Goal: Transaction & Acquisition: Subscribe to service/newsletter

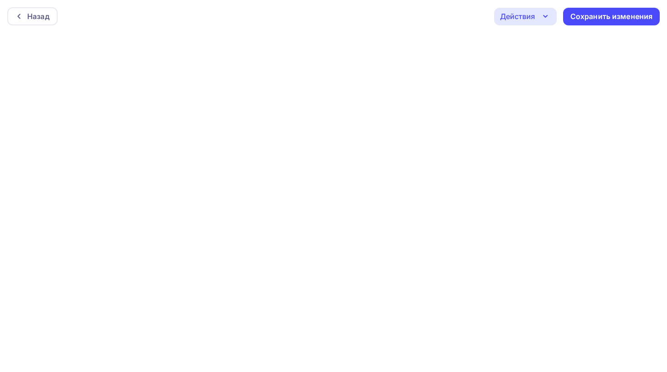
scroll to position [2, 0]
click at [479, 19] on div "Назад Действия Отправить тестовое письмо Предпросмотр Выйти без сохранения Сохр…" at bounding box center [333, 14] width 667 height 33
click at [410, 27] on div "Назад Действия Отправить тестовое письмо Предпросмотр Выйти без сохранения Сохр…" at bounding box center [333, 14] width 667 height 33
click at [513, 22] on div "Действия" at bounding box center [525, 14] width 63 height 18
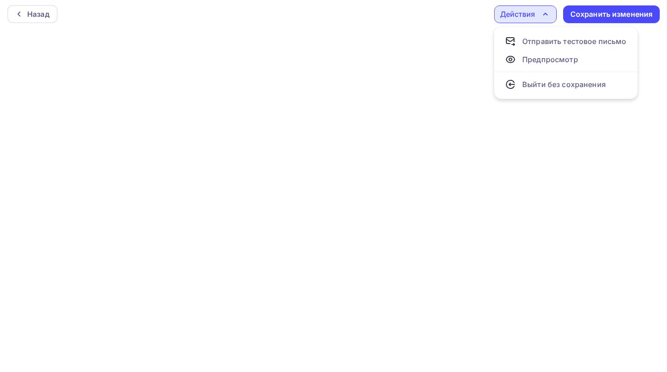
click at [448, 16] on div "Назад Действия Отправить тестовое письмо Предпросмотр Выйти без сохранения Сохр…" at bounding box center [333, 14] width 667 height 33
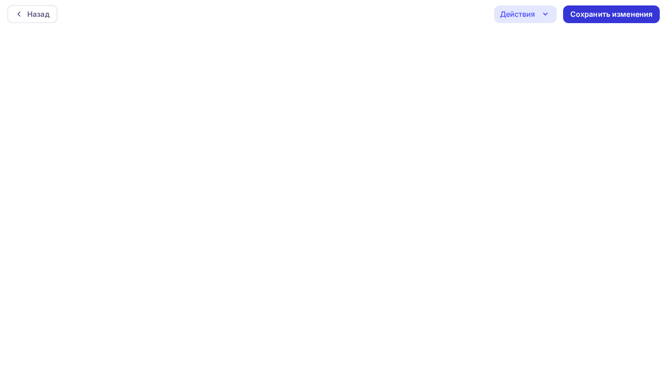
click at [629, 10] on div "Сохранить изменения" at bounding box center [612, 14] width 83 height 10
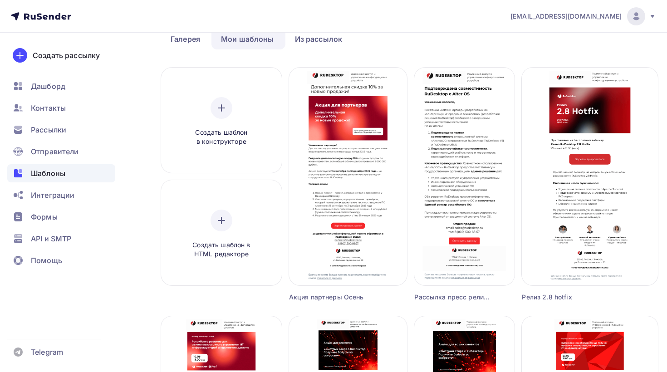
scroll to position [49, 0]
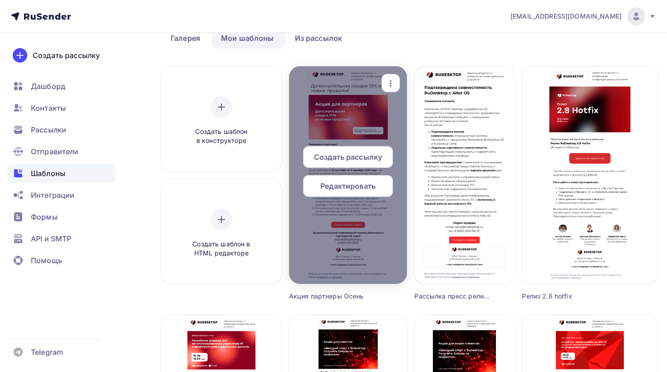
click at [392, 84] on icon "button" at bounding box center [391, 83] width 2 height 6
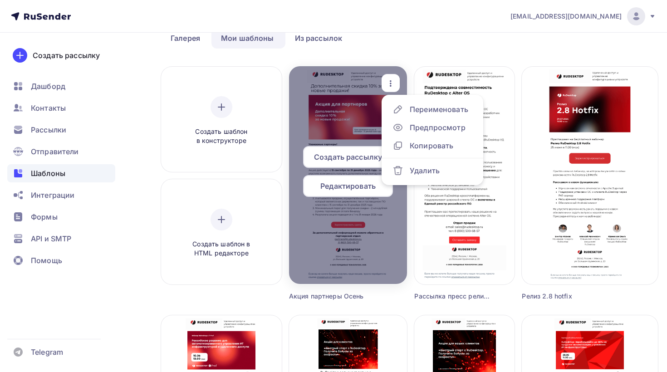
click at [359, 186] on span "Редактировать" at bounding box center [348, 186] width 55 height 11
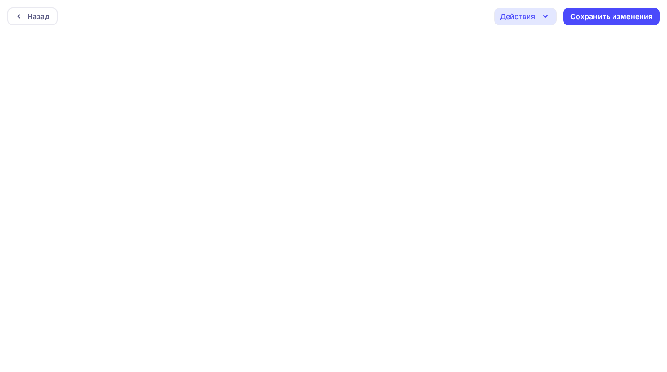
click at [527, 23] on div "Действия" at bounding box center [525, 17] width 63 height 18
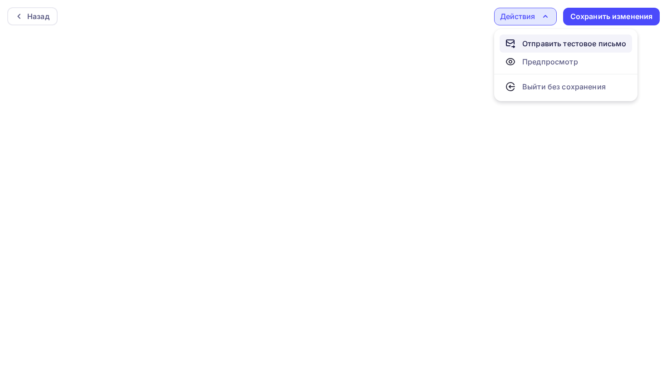
click at [529, 42] on div "Отправить тестовое письмо" at bounding box center [575, 43] width 104 height 11
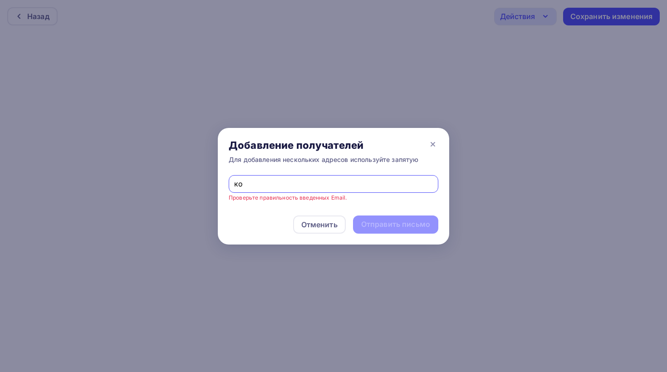
type input "к"
click at [306, 188] on input "text" at bounding box center [333, 183] width 199 height 11
type input "d.lytkin@rudesktop.ru"
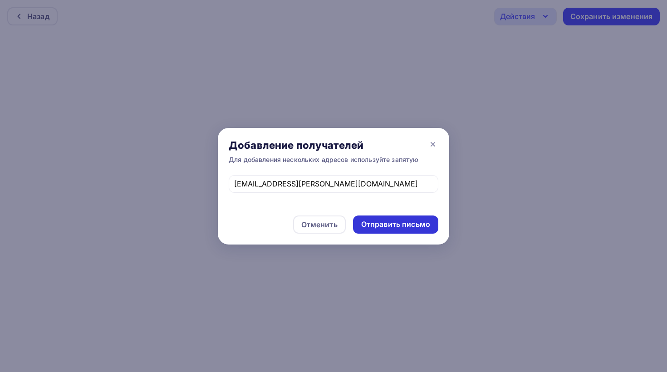
click at [421, 222] on div "Отправить письмо" at bounding box center [395, 224] width 69 height 10
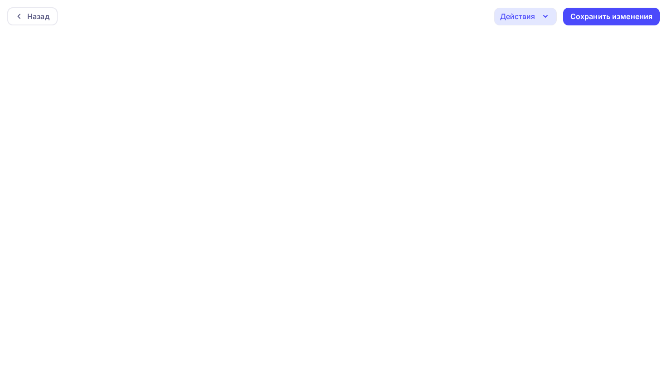
scroll to position [2, 0]
click at [602, 18] on div "Сохранить изменения" at bounding box center [612, 14] width 83 height 10
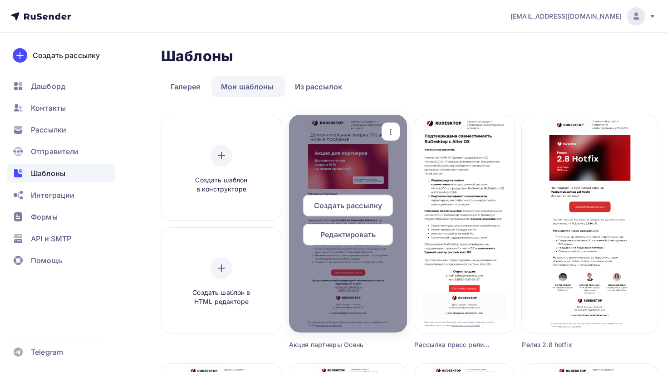
click at [360, 235] on span "Редактировать" at bounding box center [348, 234] width 55 height 11
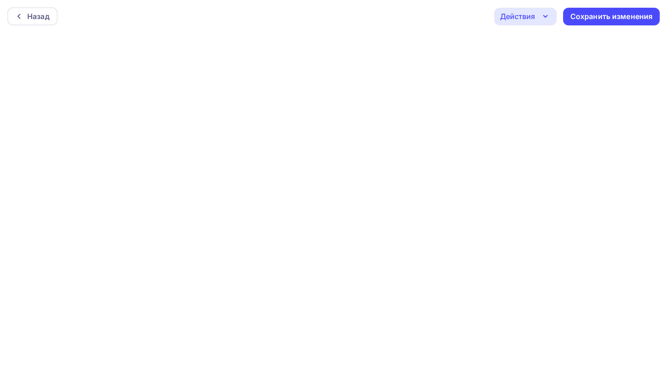
click at [527, 20] on div "Действия" at bounding box center [517, 16] width 35 height 11
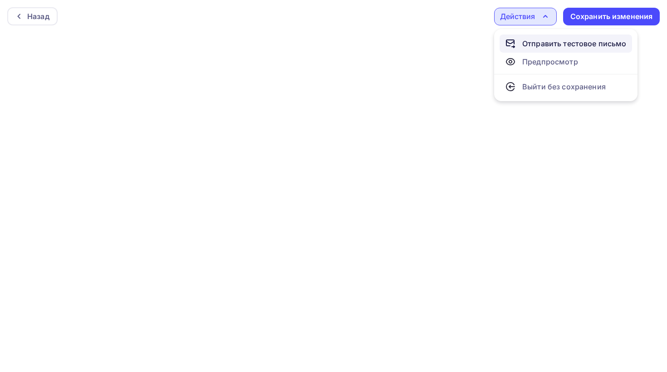
click at [553, 47] on div "Отправить тестовое письмо" at bounding box center [575, 43] width 104 height 11
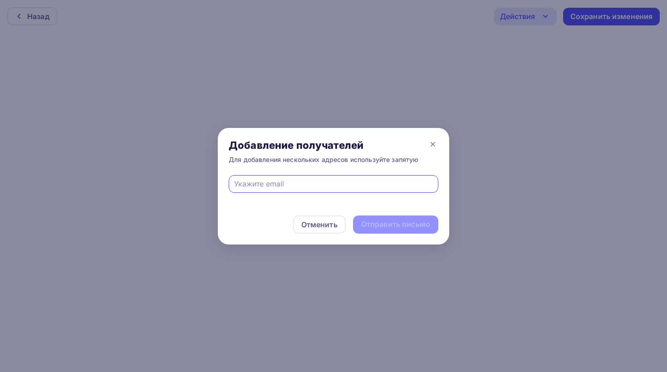
paste input "[EMAIL_ADDRESS][DOMAIN_NAME]"
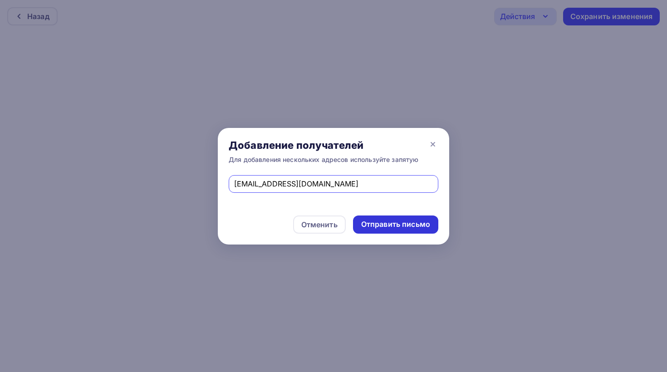
type input "[EMAIL_ADDRESS][DOMAIN_NAME]"
click at [389, 225] on div "Отправить письмо" at bounding box center [395, 224] width 69 height 10
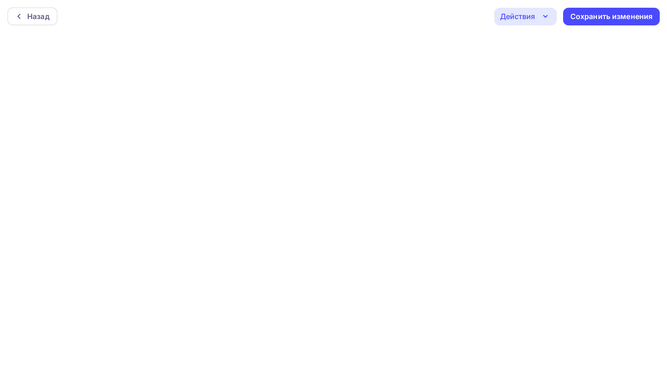
scroll to position [2, 0]
click at [583, 15] on div "Сохранить изменения" at bounding box center [612, 14] width 83 height 10
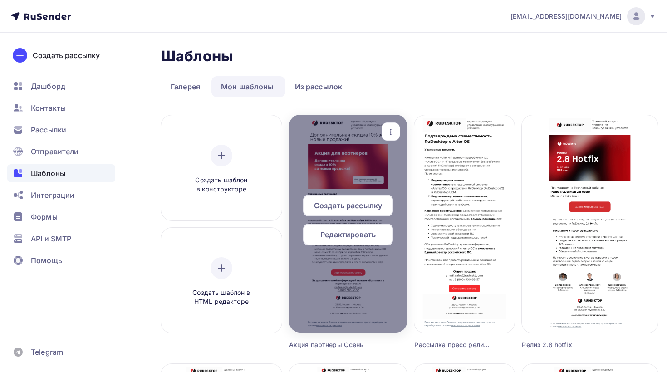
click at [376, 231] on span "Редактировать" at bounding box center [348, 234] width 55 height 11
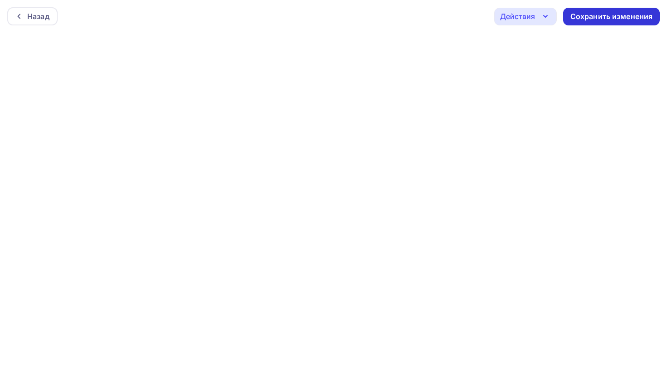
click at [596, 23] on div "Сохранить изменения" at bounding box center [611, 17] width 97 height 18
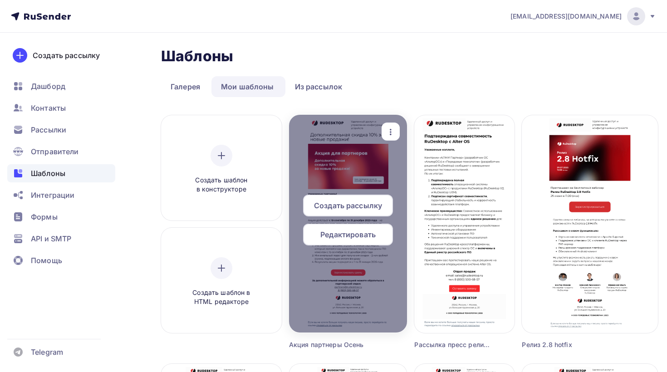
click at [364, 237] on span "Редактировать" at bounding box center [348, 234] width 55 height 11
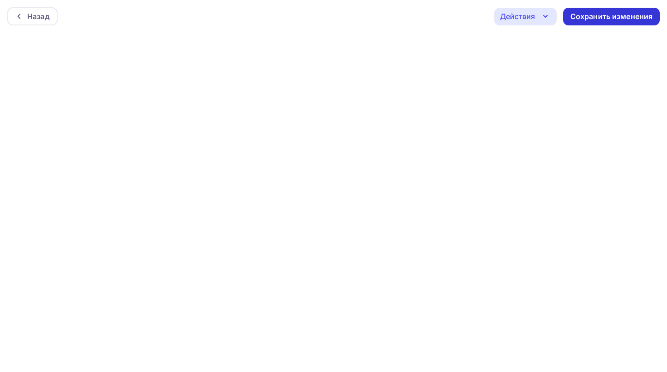
click at [593, 19] on div "Сохранить изменения" at bounding box center [612, 16] width 83 height 10
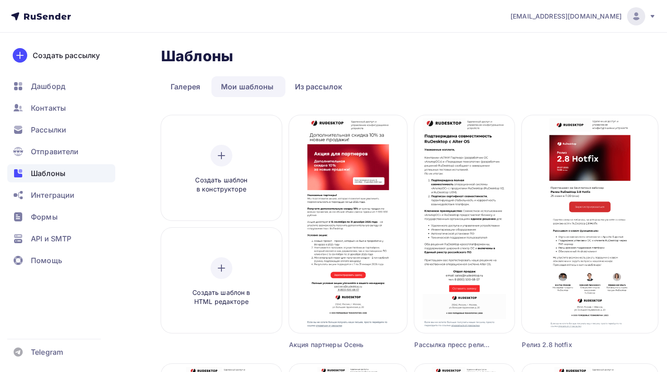
click at [415, 59] on div "Шаблоны Шаблоны" at bounding box center [395, 56] width 468 height 18
click at [412, 65] on div "Шаблоны Шаблоны" at bounding box center [395, 56] width 468 height 18
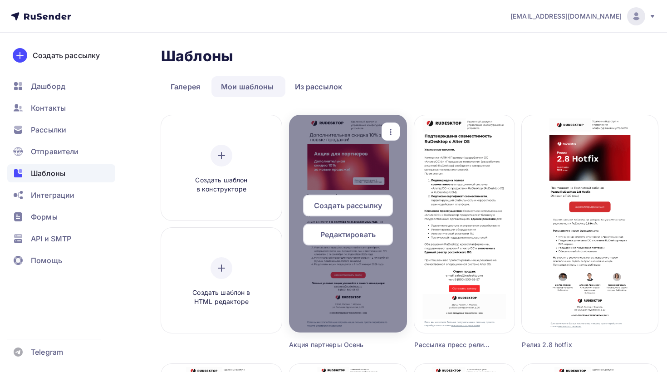
click at [375, 176] on div at bounding box center [348, 224] width 119 height 218
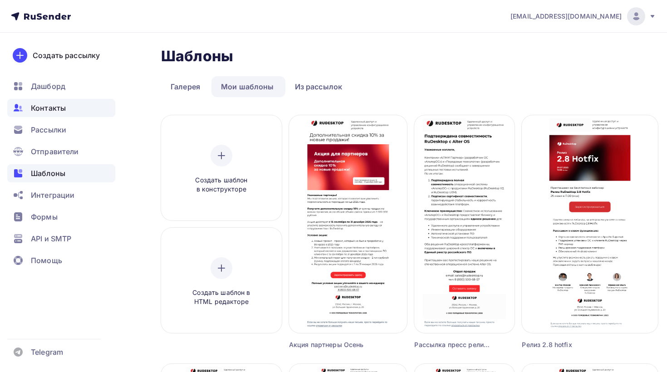
click at [46, 110] on span "Контакты" at bounding box center [48, 108] width 35 height 11
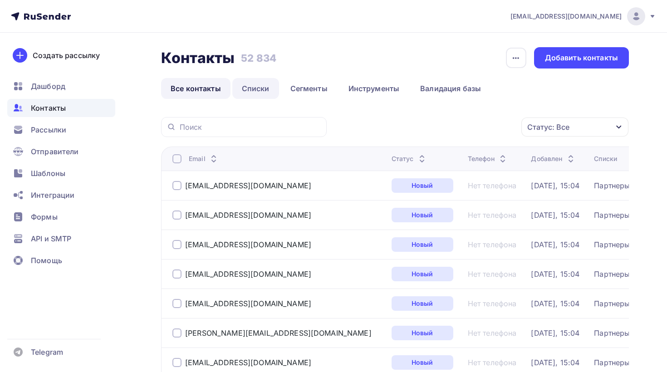
click at [247, 86] on link "Списки" at bounding box center [255, 88] width 47 height 21
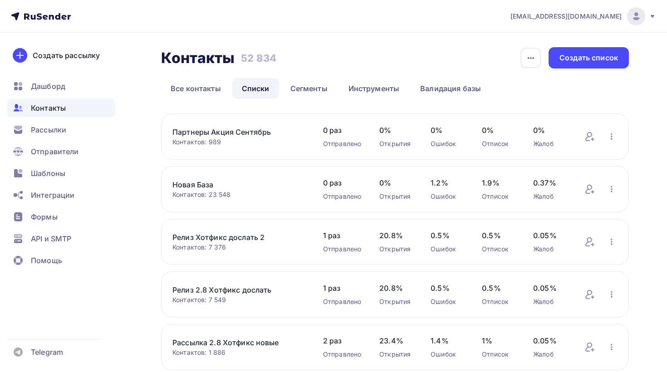
click at [237, 129] on link "Партнеры Акция Сентябрь" at bounding box center [239, 132] width 133 height 11
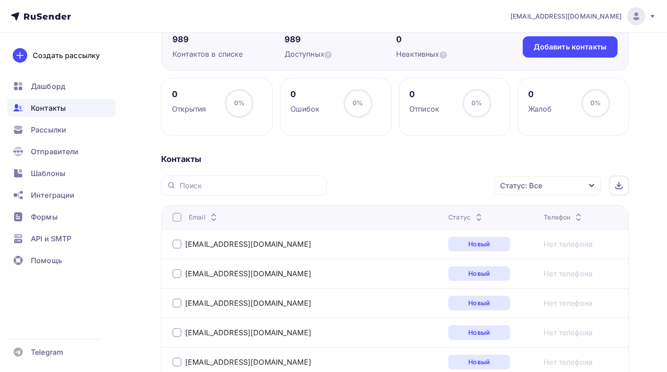
scroll to position [81, 0]
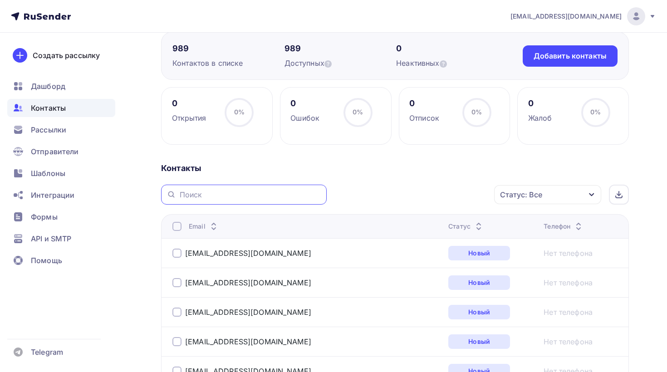
click at [228, 196] on input "text" at bounding box center [251, 195] width 142 height 10
type input "к"
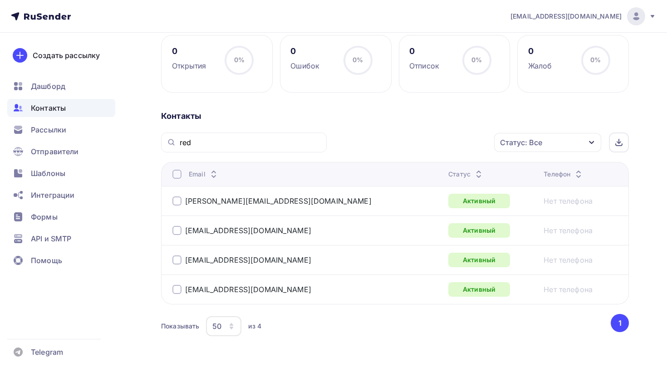
scroll to position [135, 0]
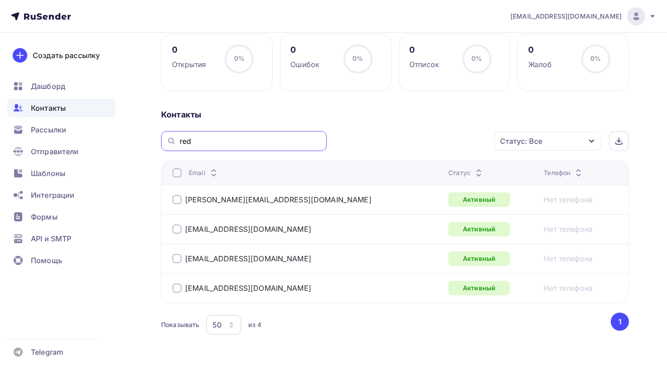
click at [205, 143] on input "red" at bounding box center [251, 141] width 142 height 10
type input "r"
type input "alt"
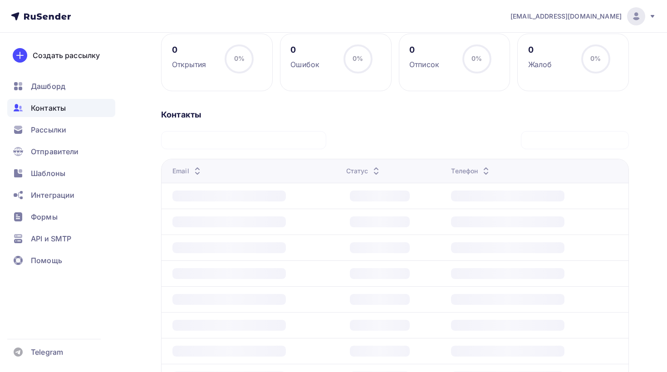
click at [311, 109] on div "0 Открытия 0% 0% 0 Ошибок 0% 0% 0 Отписок 0% 0% 0 Жалоб 0% 0% Контакты alt Стат…" at bounding box center [395, 249] width 468 height 431
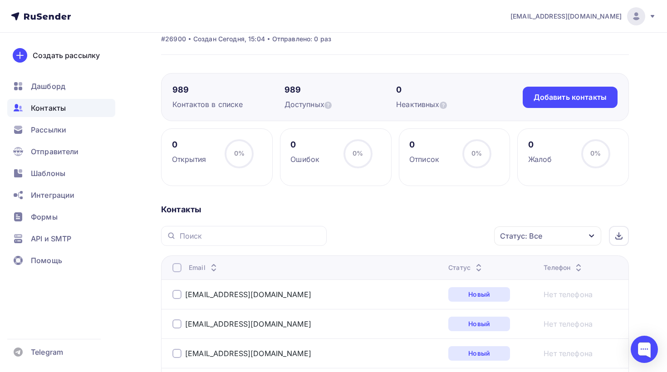
scroll to position [50, 0]
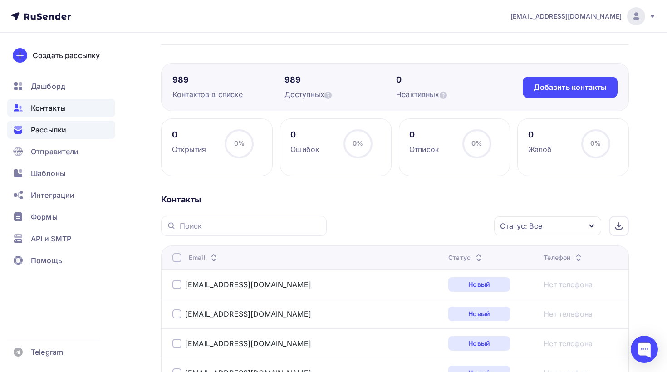
click at [80, 136] on div "Рассылки" at bounding box center [61, 130] width 108 height 18
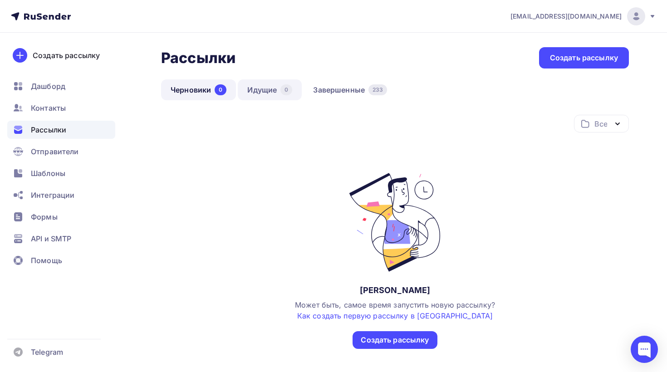
click at [260, 99] on link "Идущие 0" at bounding box center [270, 89] width 64 height 21
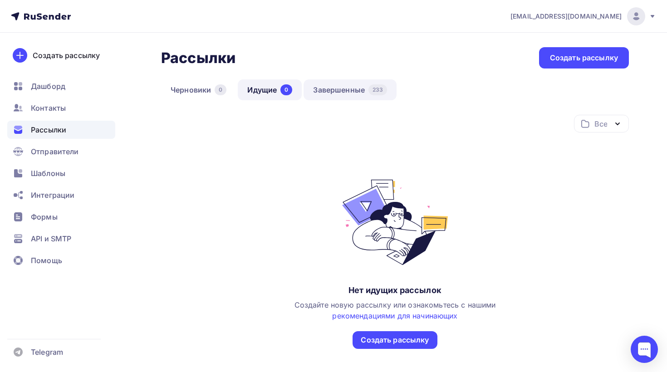
click at [317, 99] on link "Завершенные 233" at bounding box center [350, 89] width 93 height 21
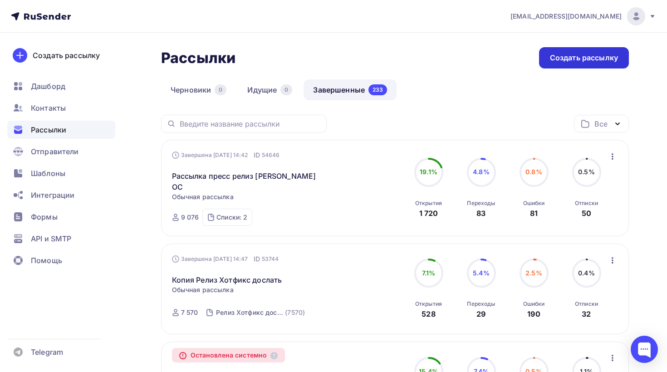
click at [551, 51] on div "Создать рассылку" at bounding box center [584, 57] width 90 height 21
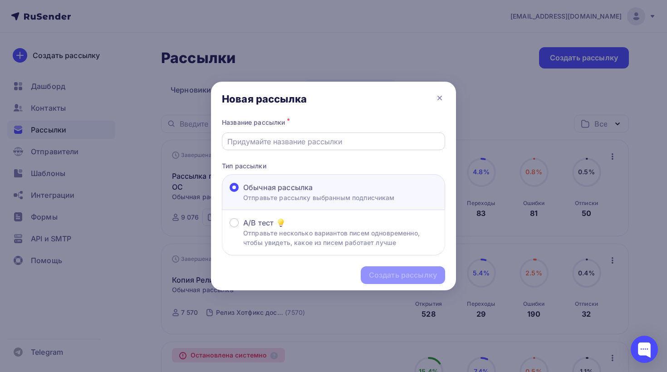
click at [287, 150] on div "Название рассылки * Тип рассылки Обычная рассылка Отправьте рассылку выбранным …" at bounding box center [333, 185] width 245 height 139
click at [285, 144] on input "text" at bounding box center [333, 141] width 213 height 11
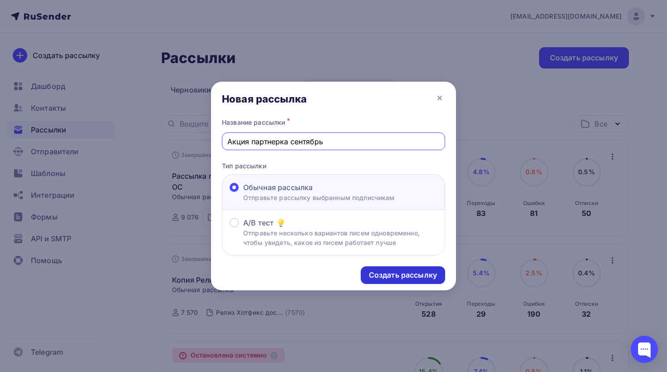
type input "Акция партнерка сентябрь"
click at [395, 281] on div "Создать рассылку" at bounding box center [403, 275] width 68 height 10
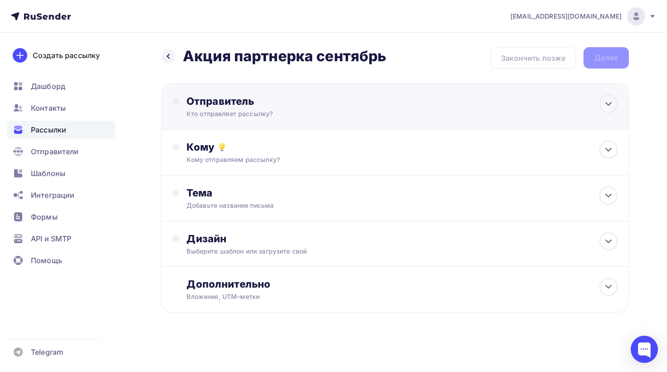
click at [229, 93] on div "Отправитель Кто отправляет рассылку? Email * [EMAIL_ADDRESS][DOMAIN_NAME] [EMAI…" at bounding box center [395, 107] width 468 height 46
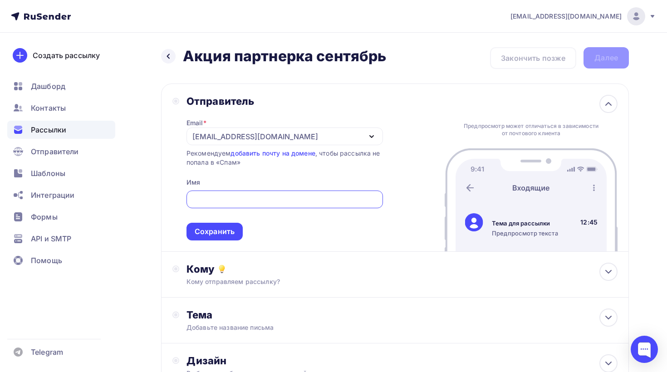
click at [419, 94] on div "Отправитель Email * [EMAIL_ADDRESS][DOMAIN_NAME] [EMAIL_ADDRESS][DOMAIN_NAME] […" at bounding box center [395, 168] width 468 height 168
click at [370, 137] on icon "button" at bounding box center [372, 137] width 4 height 2
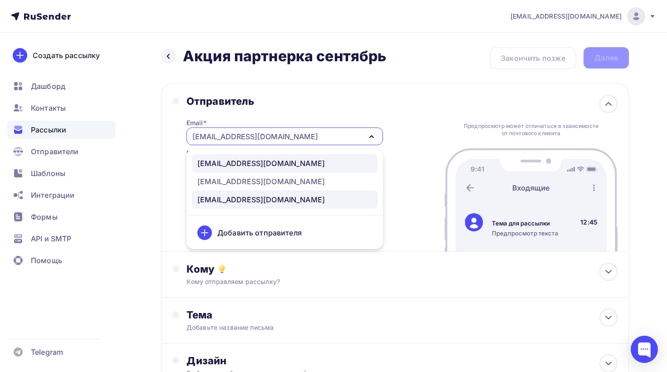
click at [259, 157] on link "[EMAIL_ADDRESS][DOMAIN_NAME]" at bounding box center [285, 163] width 186 height 18
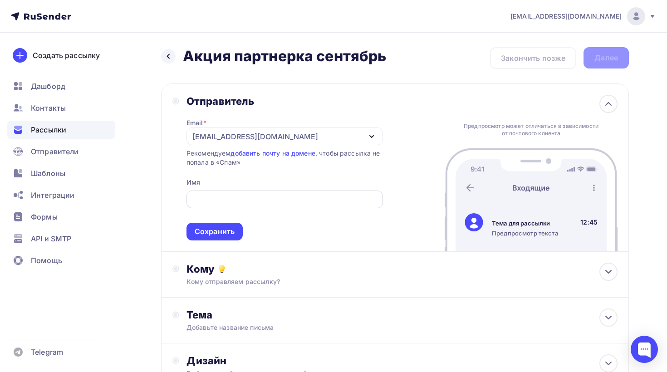
click at [248, 195] on input "text" at bounding box center [285, 199] width 186 height 11
type input "RuDesktop"
click at [219, 231] on div "Сохранить" at bounding box center [215, 232] width 40 height 10
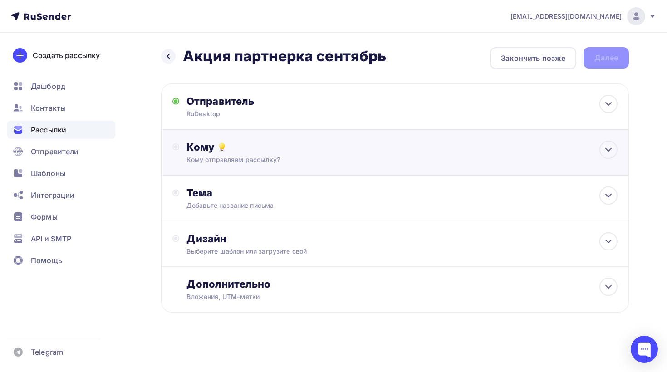
click at [230, 155] on div "Кому Кому отправляем рассылку? Списки получателей Выберите список Все списки id…" at bounding box center [402, 153] width 431 height 24
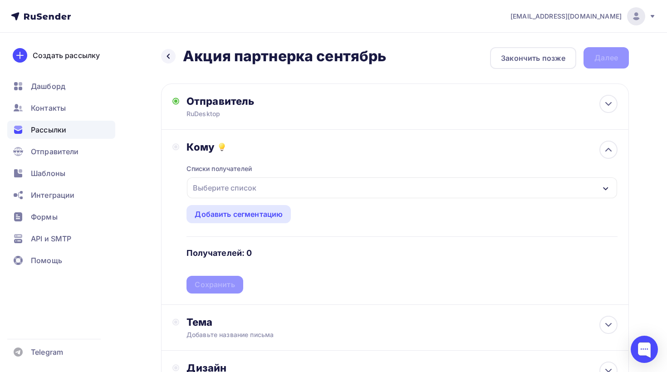
click at [289, 186] on div "Выберите список" at bounding box center [402, 188] width 430 height 21
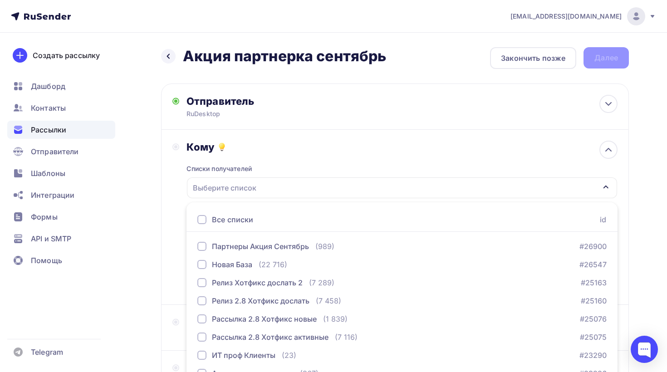
scroll to position [66, 0]
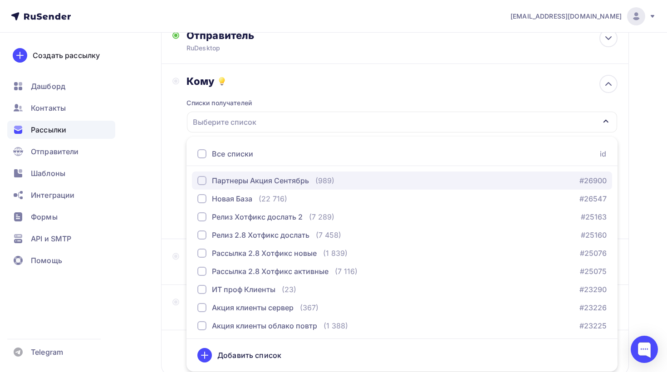
click at [271, 180] on div "Партнеры Акция Сентябрь" at bounding box center [260, 180] width 97 height 11
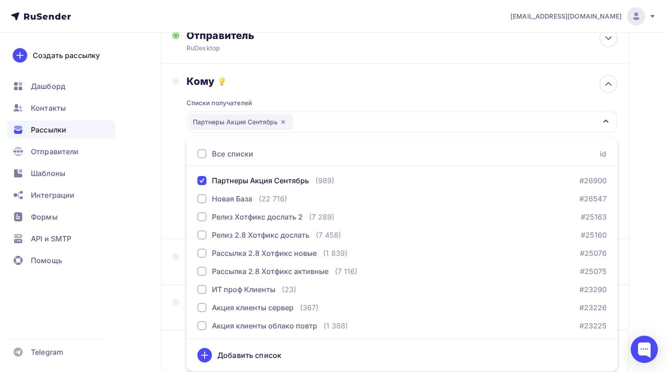
click at [168, 150] on div "Кому Списки получателей Партнеры Акция Сентябрь Все списки id Партнеры Акция Се…" at bounding box center [395, 151] width 468 height 175
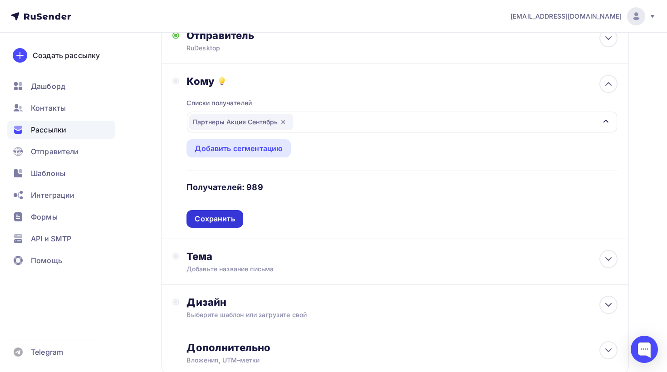
click at [232, 220] on div "Сохранить" at bounding box center [215, 219] width 40 height 10
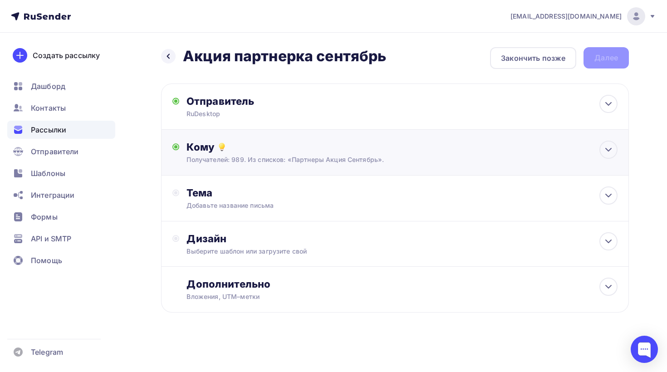
scroll to position [15, 0]
click at [266, 208] on div "Добавьте название письма" at bounding box center [268, 205] width 162 height 9
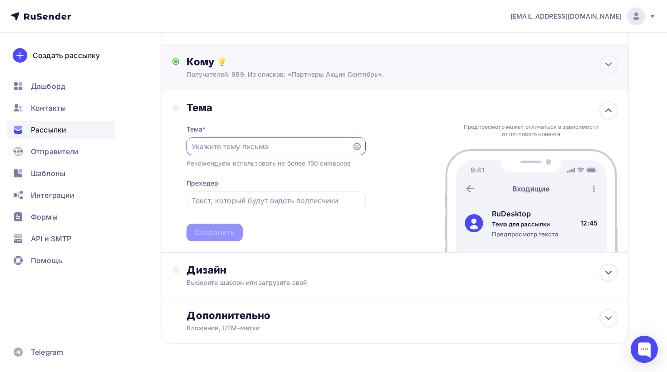
scroll to position [118, 0]
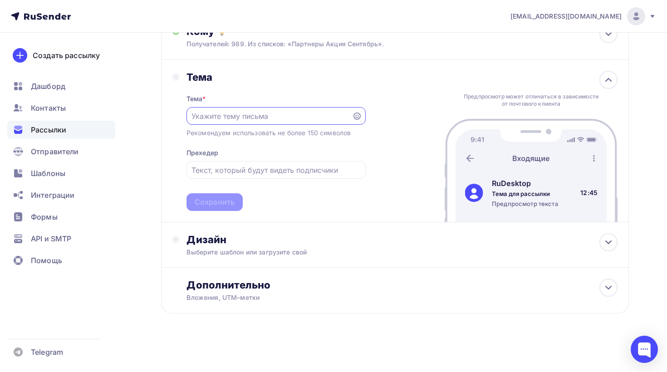
type input "F"
type input "Партнерская акция до конца года"
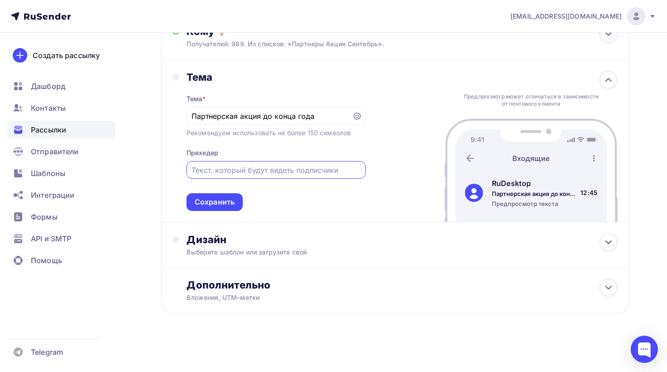
click at [276, 170] on input "text" at bounding box center [276, 170] width 169 height 11
type input "Узнайте о новой акции для партнеров от RuDesktop"
click at [393, 139] on div "Тема Тема * Партнерская акция до конца года Рекомендуем использовать не более 1…" at bounding box center [395, 141] width 468 height 163
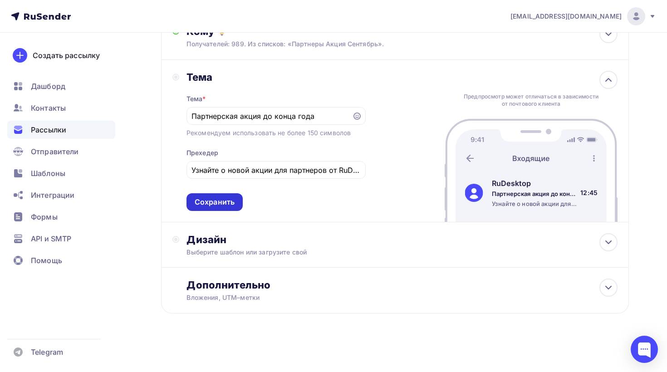
click at [224, 204] on div "Сохранить" at bounding box center [215, 202] width 40 height 10
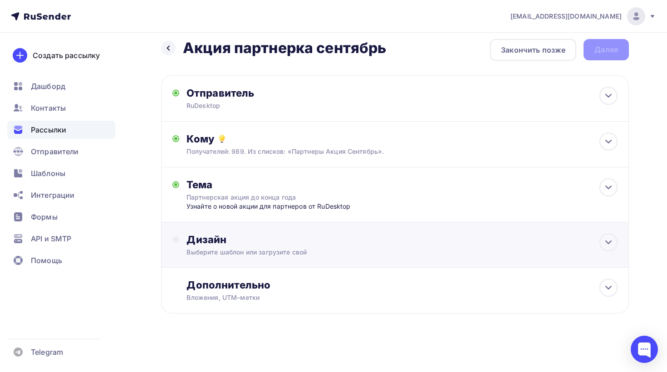
click at [286, 232] on div "Дизайн Выберите шаблон или загрузите свой" at bounding box center [395, 244] width 468 height 45
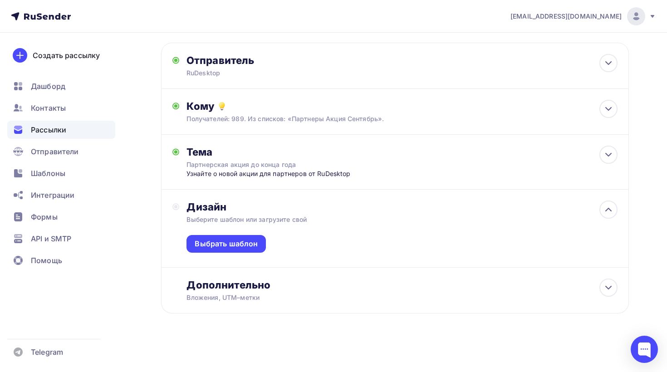
scroll to position [42, 0]
click at [243, 242] on div "Выбрать шаблон" at bounding box center [226, 244] width 63 height 10
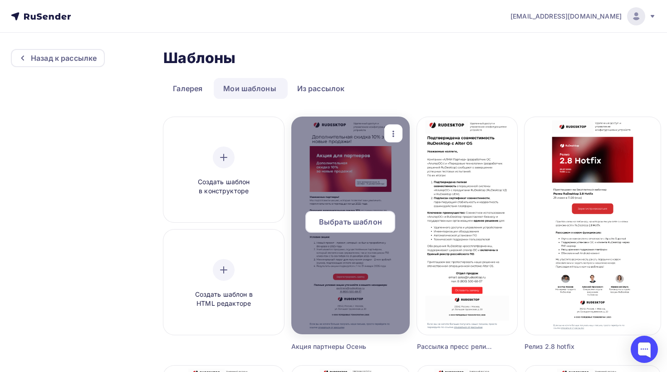
click at [365, 217] on span "Выбрать шаблон" at bounding box center [350, 222] width 63 height 11
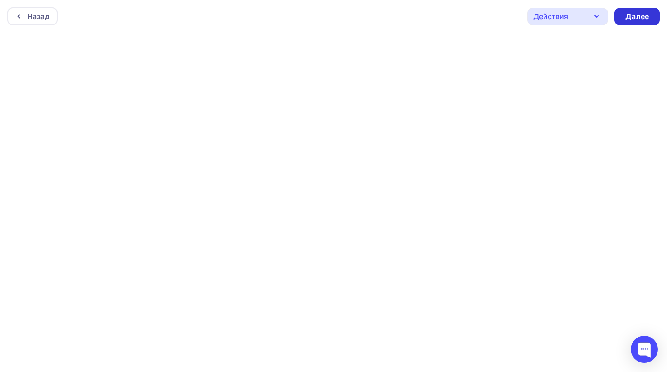
click at [633, 18] on div "Далее" at bounding box center [638, 16] width 24 height 10
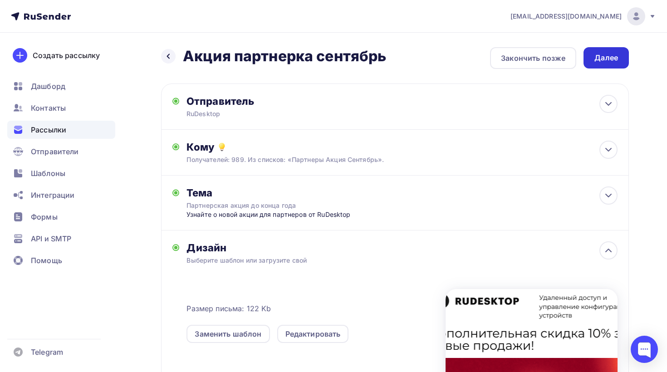
click at [602, 64] on div "Далее" at bounding box center [606, 57] width 45 height 21
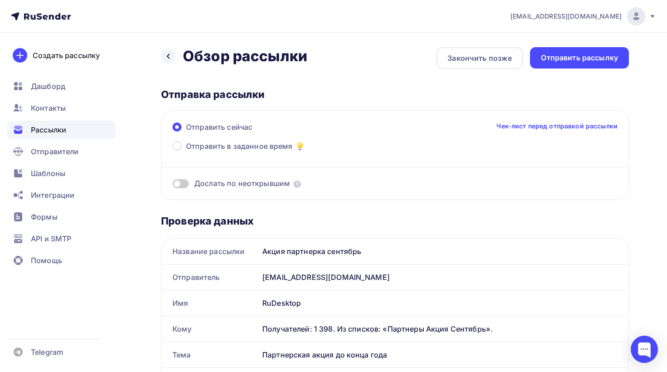
click at [177, 184] on span at bounding box center [181, 183] width 16 height 9
click at [173, 185] on input "checkbox" at bounding box center [173, 185] width 0 height 0
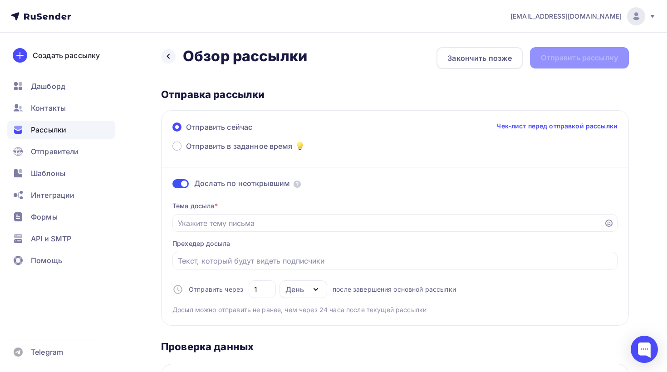
scroll to position [49, 0]
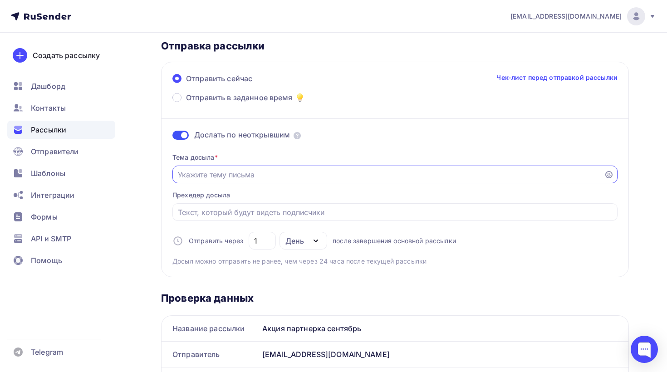
click at [260, 173] on input "Отправить в заданное время" at bounding box center [388, 174] width 421 height 11
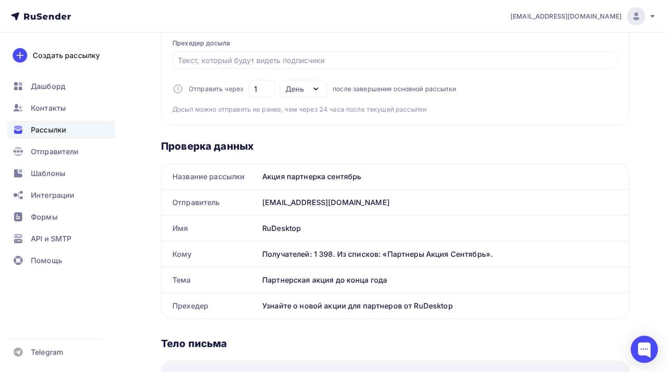
scroll to position [194, 0]
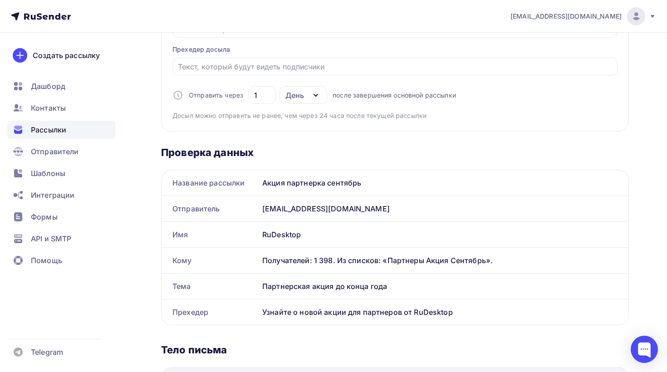
drag, startPoint x: 387, startPoint y: 288, endPoint x: 260, endPoint y: 291, distance: 127.2
click at [260, 291] on div "Партнерская акция до конца года" at bounding box center [444, 286] width 370 height 25
copy div "Партнерская акция до конца года"
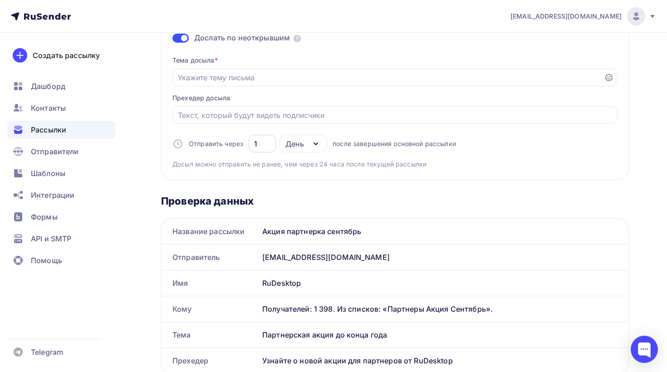
scroll to position [143, 0]
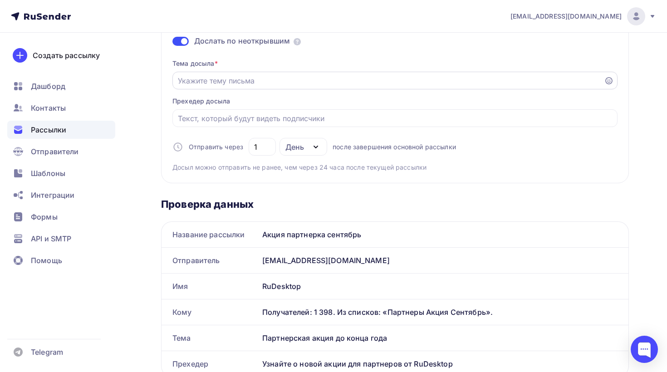
click at [241, 85] on input "Отправить в заданное время" at bounding box center [388, 80] width 421 height 11
paste input "Партнерская акция до конца года"
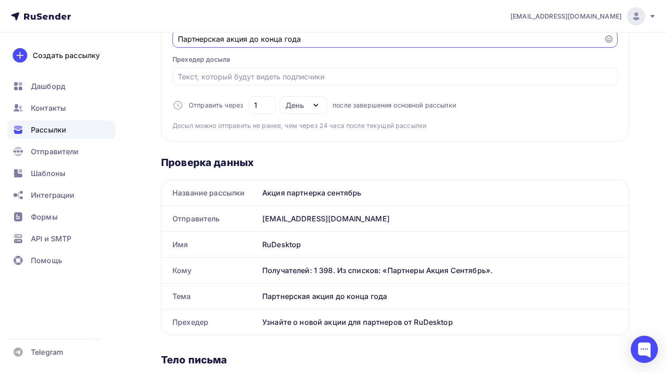
scroll to position [201, 0]
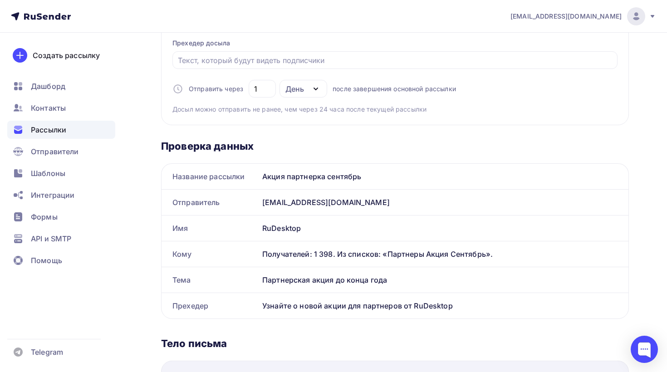
type input "Партнерская акция до конца года"
drag, startPoint x: 469, startPoint y: 311, endPoint x: 249, endPoint y: 313, distance: 219.8
click at [249, 313] on div "Прехедер Узнайте о новой акции для партнеров от RuDesktop" at bounding box center [395, 305] width 467 height 25
copy div "Прехедер Узнайте о новой акции для партнеров от RuDesktop"
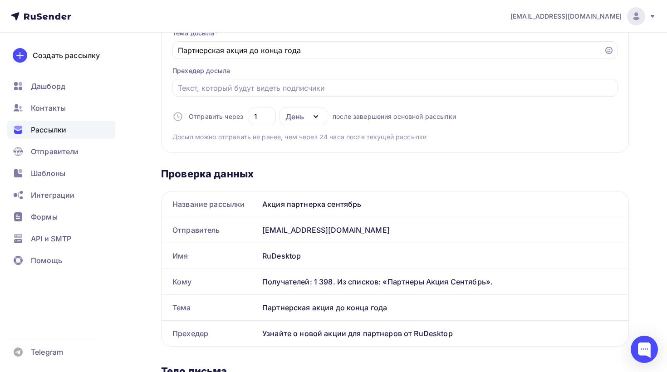
scroll to position [172, 0]
click at [280, 88] on input "Отправить в заданное время" at bounding box center [395, 89] width 435 height 11
paste input "Узнайте о новой акции для партнеров от RuDesktop"
click at [181, 85] on input "Узнайте о новой акции для партнеров от RuDesktop" at bounding box center [395, 89] width 435 height 11
type input "Узнайте о новой акции для партнеров от RuDesktop"
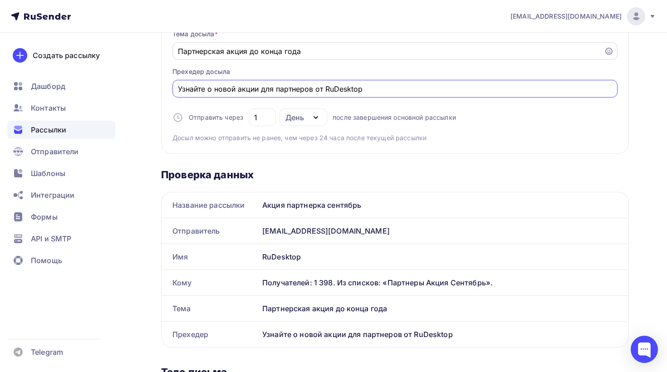
click at [178, 49] on input "Партнерская акция до конца года" at bounding box center [388, 51] width 421 height 11
click at [528, 134] on div "Тема досыла * Партнерская акция до конца года Прехедер досыла Узнайте о новой а…" at bounding box center [395, 82] width 445 height 120
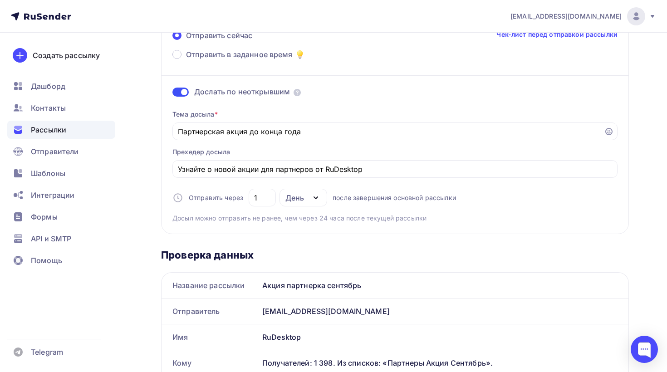
scroll to position [90, 0]
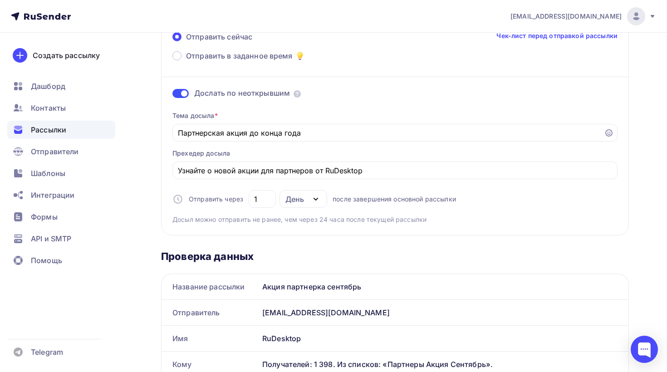
click at [293, 198] on div "День" at bounding box center [295, 199] width 19 height 11
click at [427, 193] on div "Отправить через 1 День День Часы после завершения основной рассылки" at bounding box center [315, 199] width 284 height 18
click at [311, 194] on div "День" at bounding box center [304, 199] width 48 height 18
click at [306, 246] on div "Часы" at bounding box center [300, 244] width 19 height 11
click at [300, 199] on div "Часы" at bounding box center [295, 199] width 19 height 11
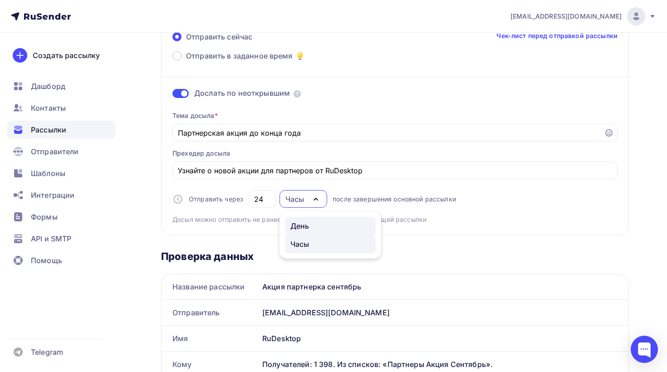
click at [314, 235] on link "День" at bounding box center [330, 226] width 91 height 18
type input "1"
click at [459, 204] on div "Тема досыла * Партнерская акция до конца года Прехедер досыла Узнайте о новой а…" at bounding box center [395, 164] width 445 height 120
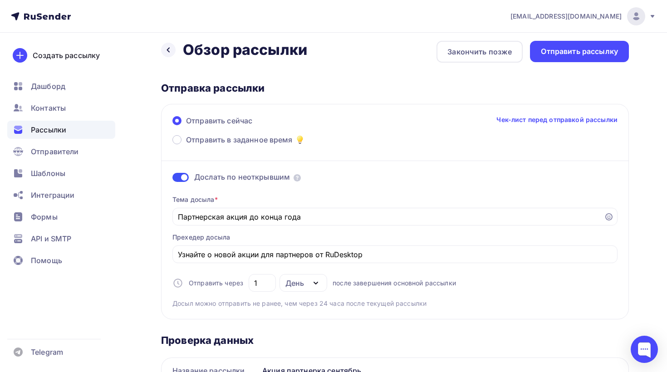
scroll to position [7, 0]
click at [585, 54] on div "Отправить рассылку" at bounding box center [579, 51] width 77 height 10
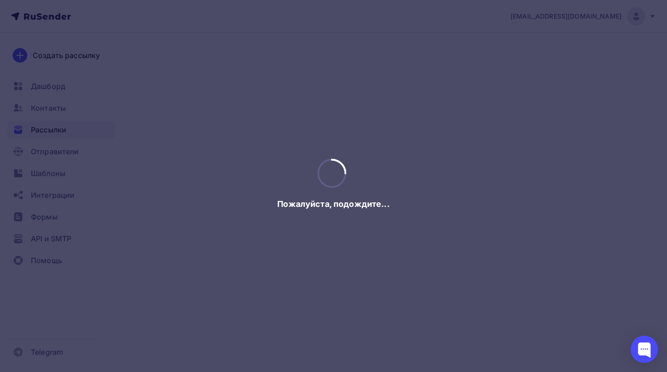
scroll to position [0, 0]
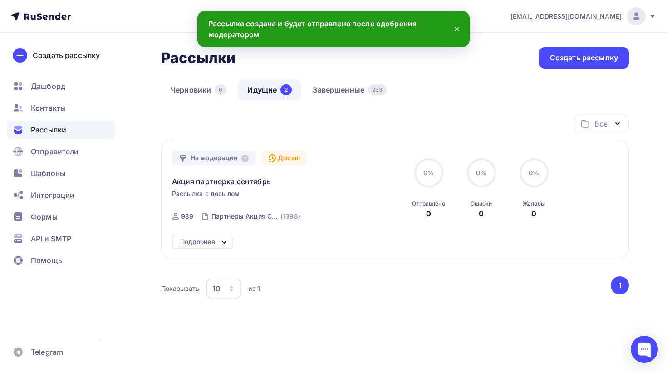
click at [292, 158] on div "Досыл" at bounding box center [285, 158] width 46 height 15
